Goal: Download file/media

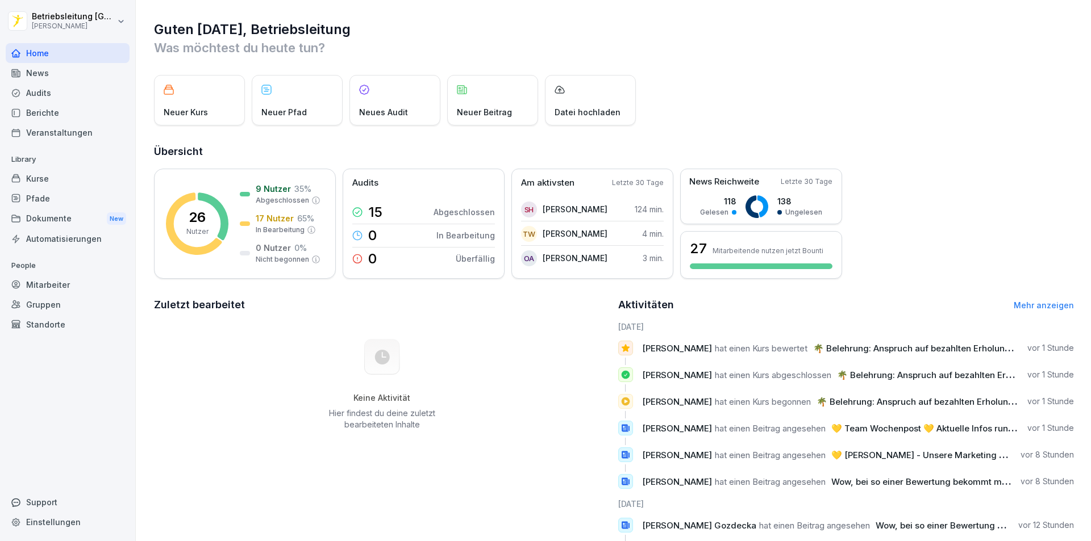
click at [62, 78] on div "News" at bounding box center [68, 73] width 124 height 20
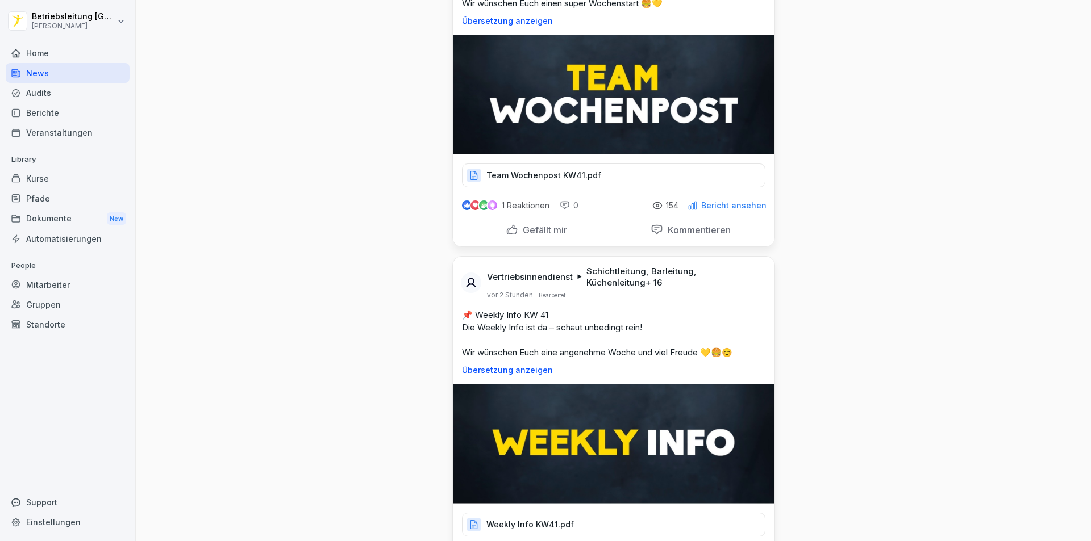
scroll to position [341, 0]
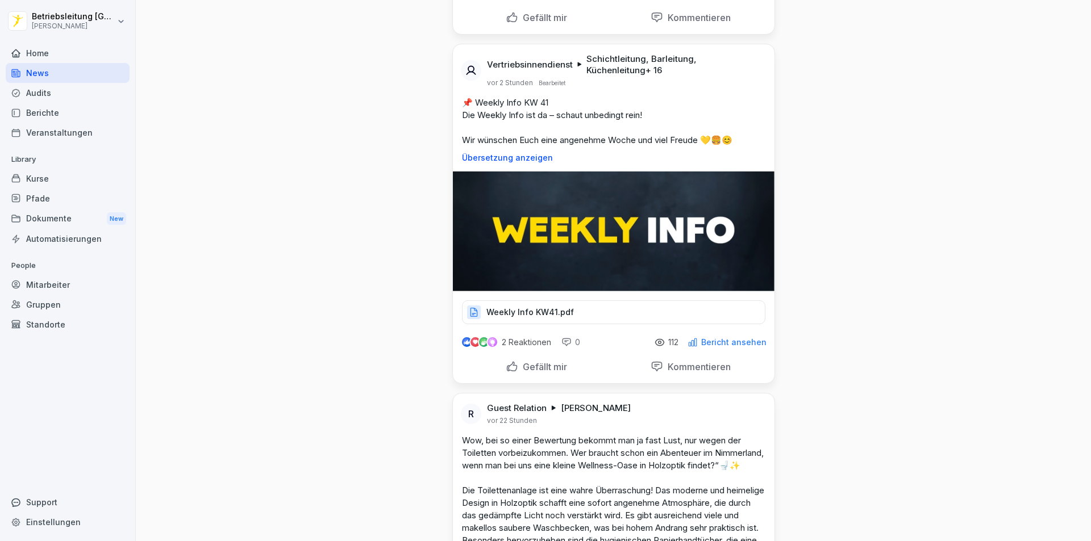
click at [572, 309] on div "Weekly Info KW41.pdf" at bounding box center [613, 312] width 303 height 24
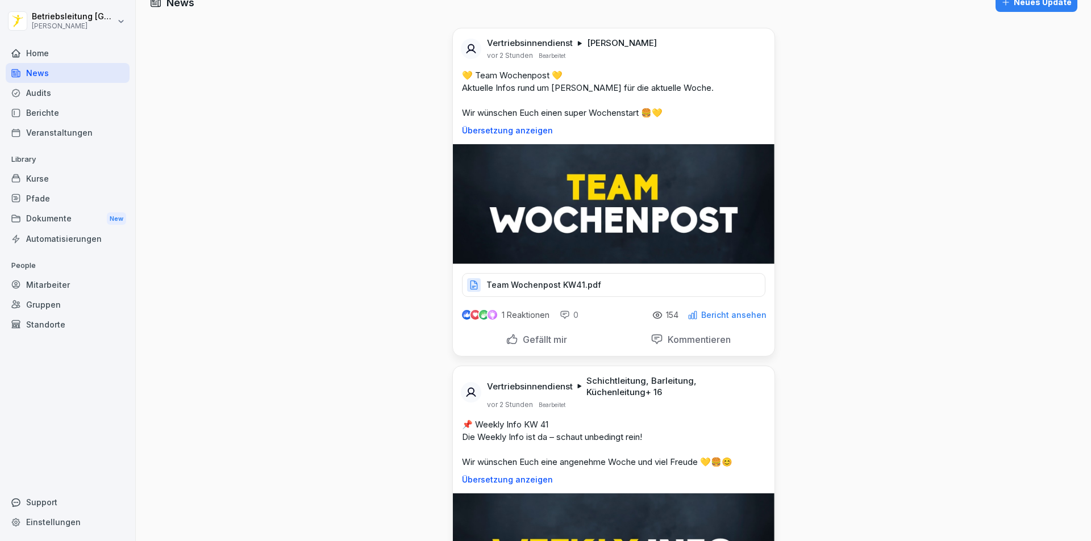
scroll to position [0, 0]
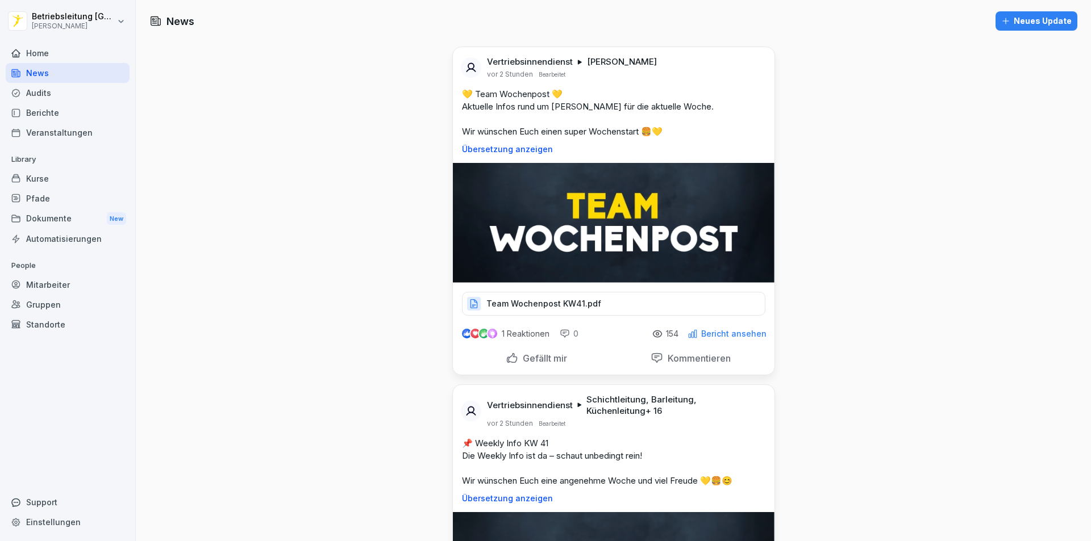
click at [556, 300] on p "Team Wochenpost KW41.pdf" at bounding box center [543, 303] width 115 height 11
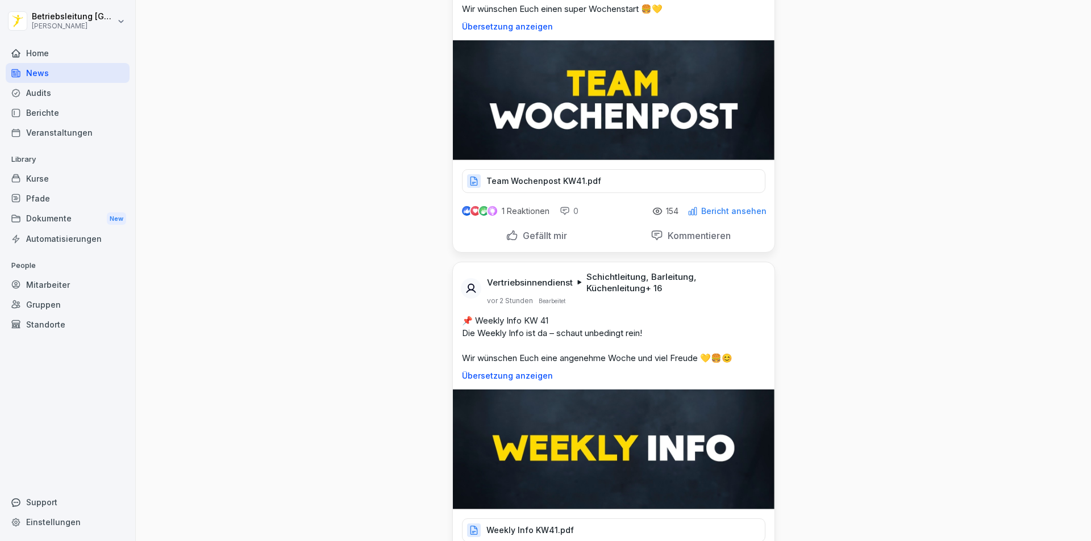
scroll to position [284, 0]
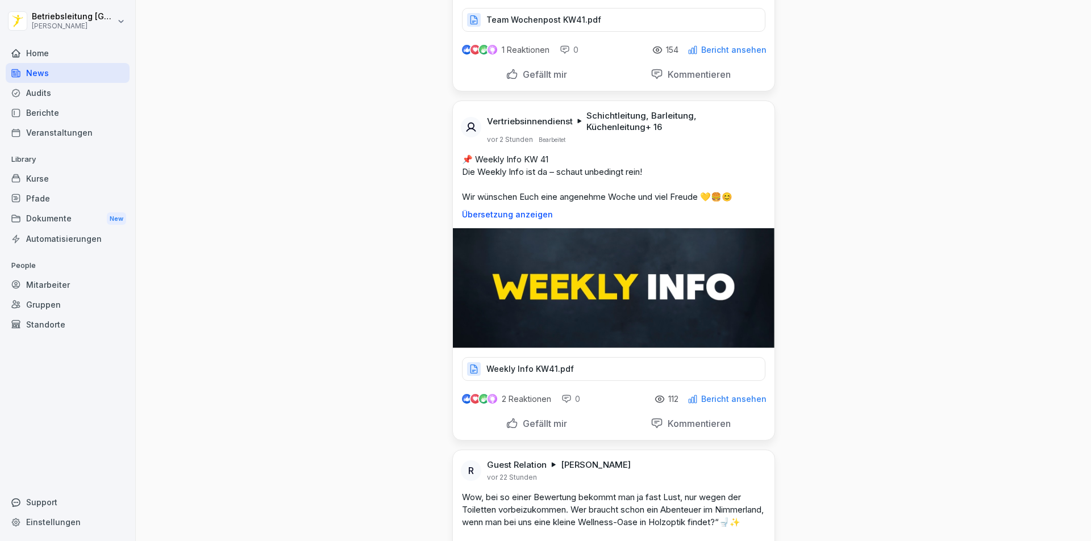
click at [532, 372] on p "Weekly Info KW41.pdf" at bounding box center [529, 369] width 87 height 11
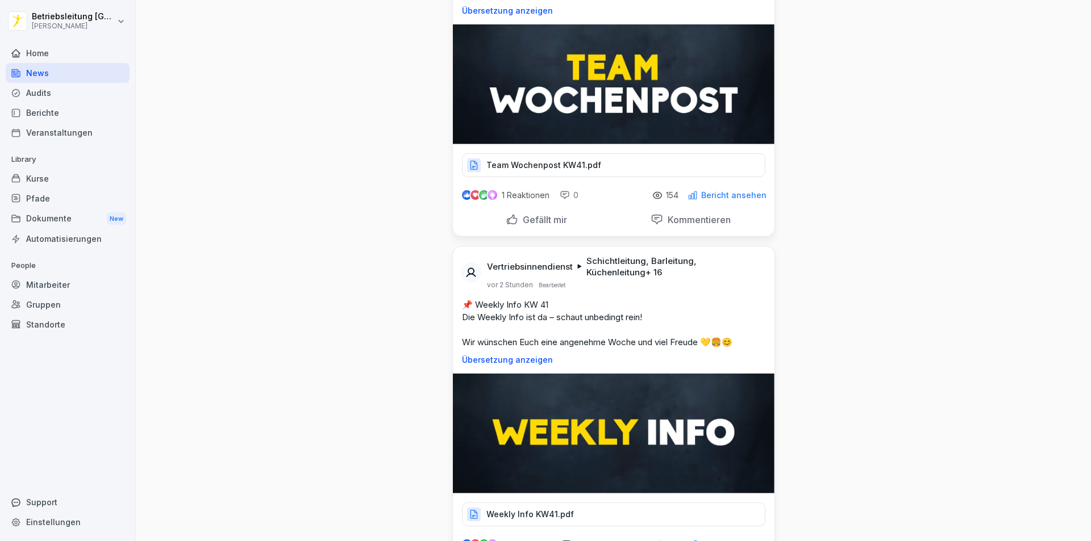
scroll to position [57, 0]
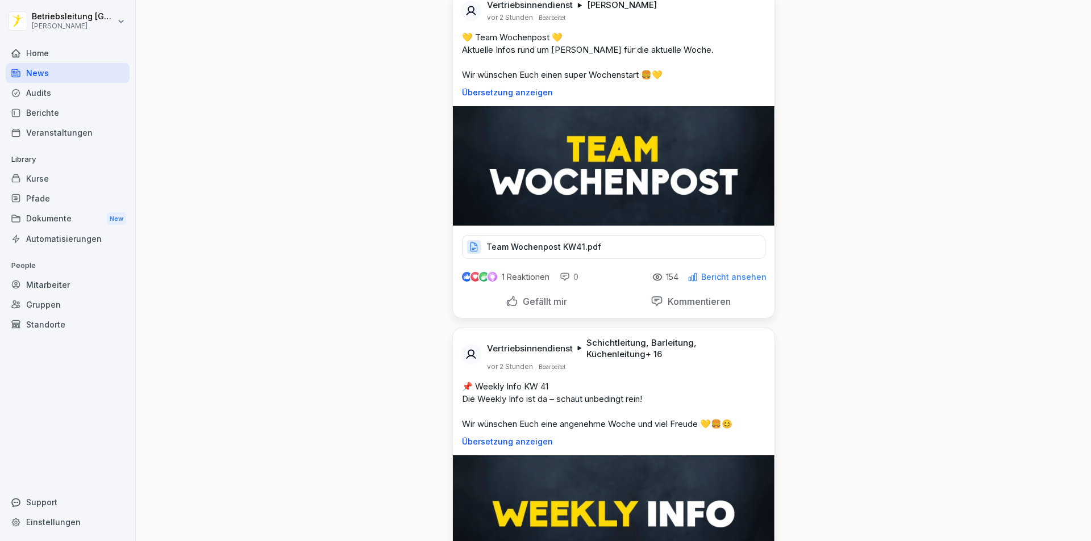
click at [560, 245] on p "Team Wochenpost KW41.pdf" at bounding box center [543, 246] width 115 height 11
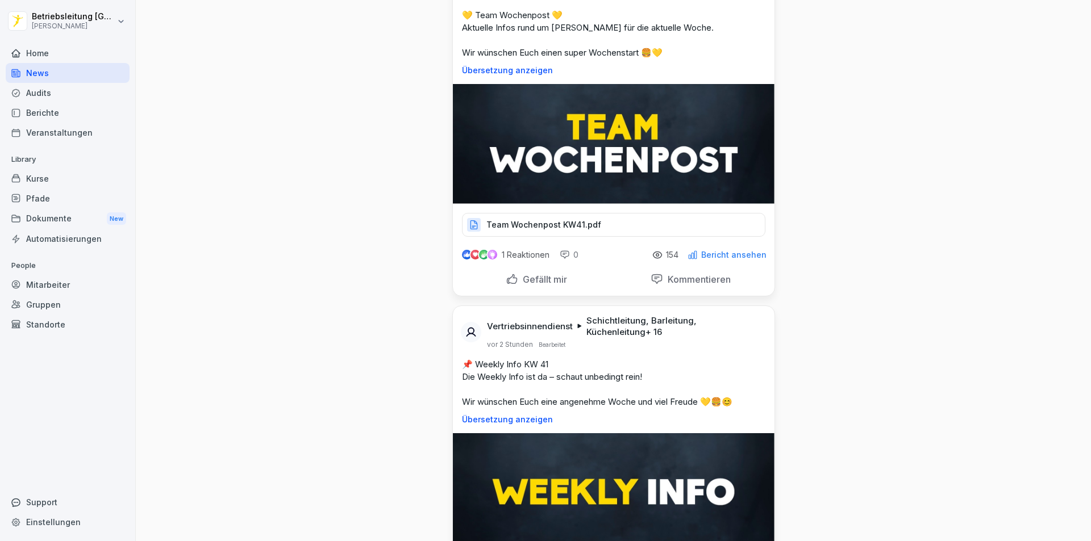
scroll to position [398, 0]
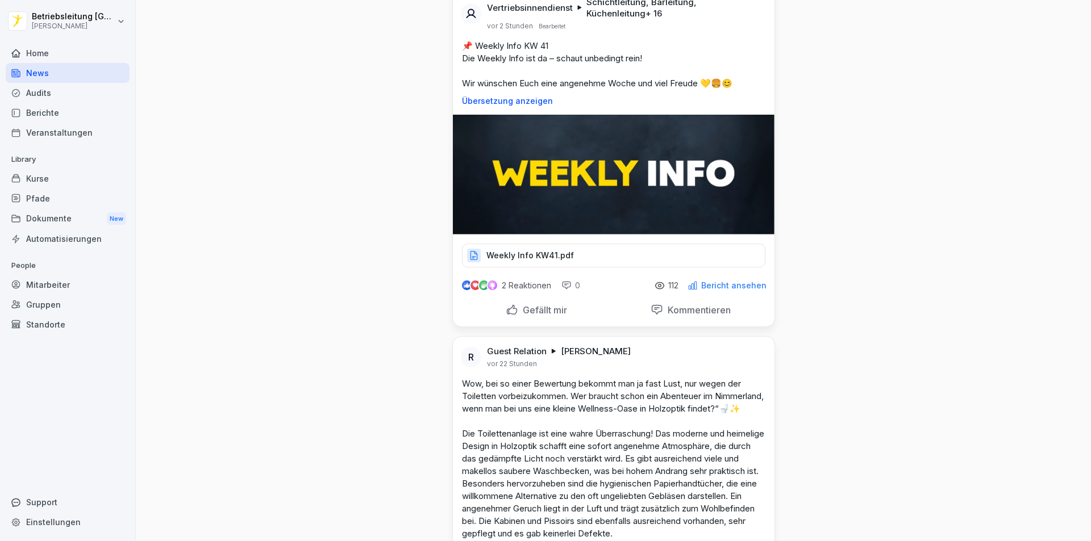
click at [550, 262] on div "Weekly Info KW41.pdf" at bounding box center [613, 256] width 303 height 24
